Goal: Find specific page/section: Find specific page/section

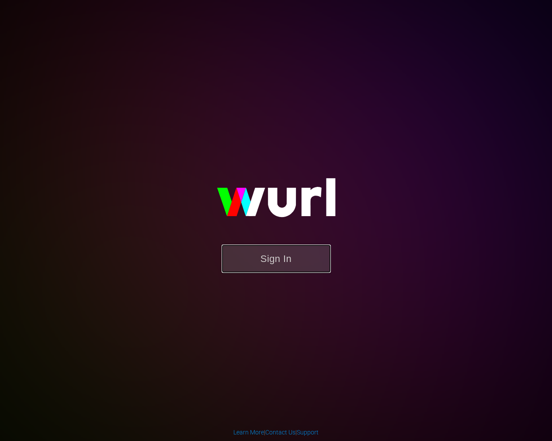
click at [263, 266] on button "Sign In" at bounding box center [275, 259] width 109 height 28
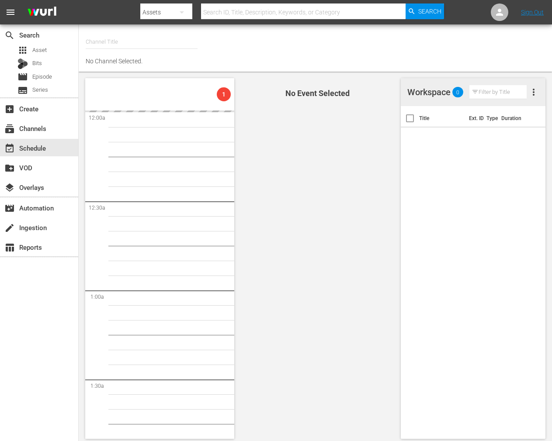
type input "NEW KPOP (617)"
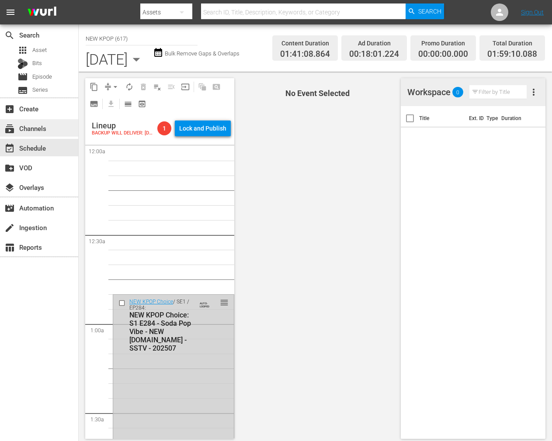
click at [53, 126] on div "subscriptions Channels" at bounding box center [39, 127] width 78 height 17
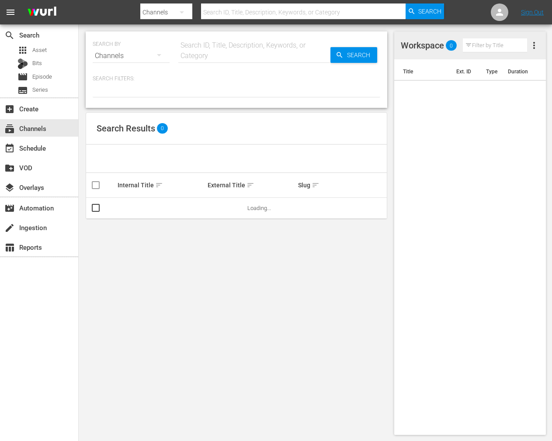
click at [124, 14] on nav "menu Search By Channels Search ID, Title, Description, Keywords, or Category Se…" at bounding box center [276, 12] width 552 height 24
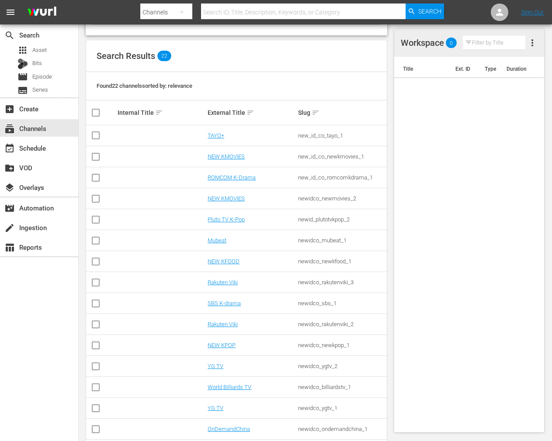
scroll to position [213, 0]
